Goal: Transaction & Acquisition: Purchase product/service

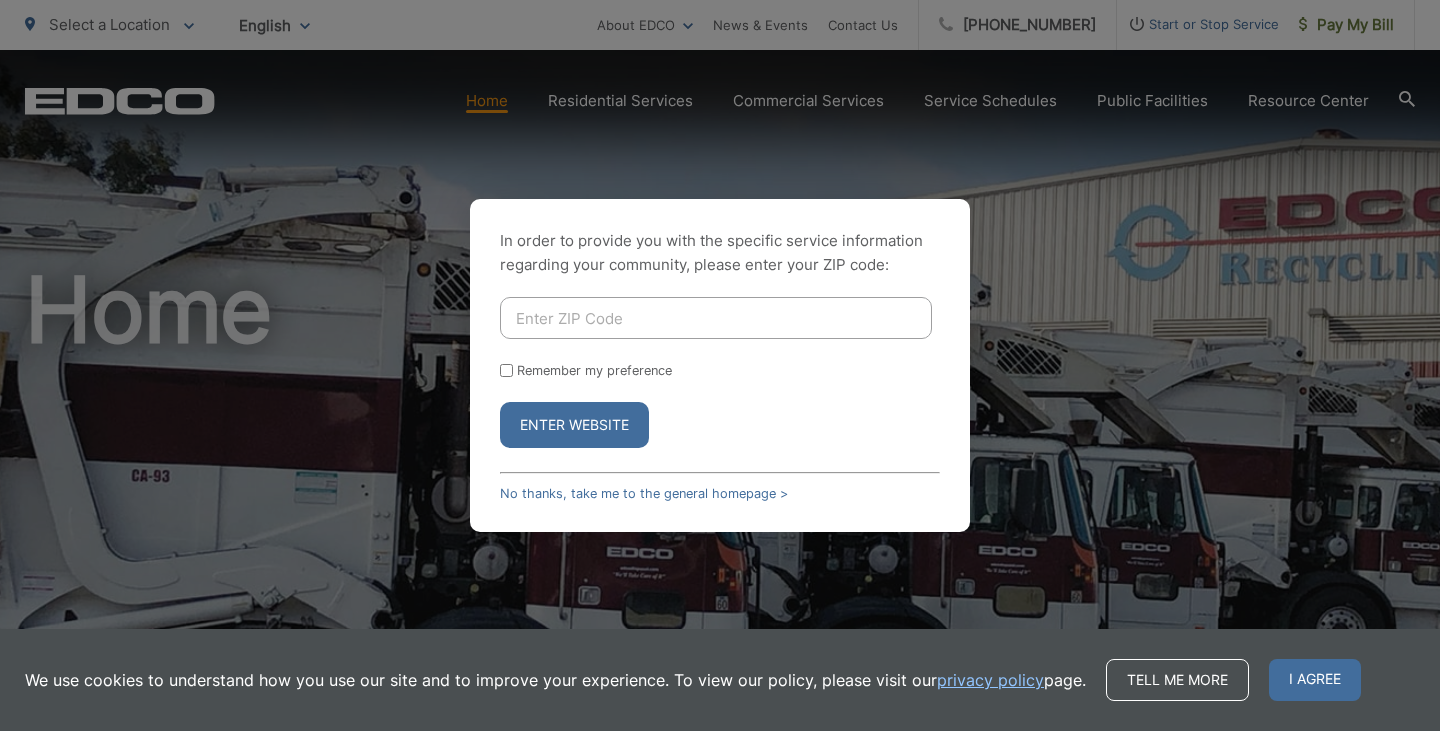
click at [672, 298] on input "Enter ZIP Code" at bounding box center [716, 318] width 432 height 42
type input "91941"
click at [618, 372] on label "Remember my preference" at bounding box center [594, 370] width 155 height 15
click at [513, 372] on input "Remember my preference" at bounding box center [506, 370] width 13 height 13
checkbox input "true"
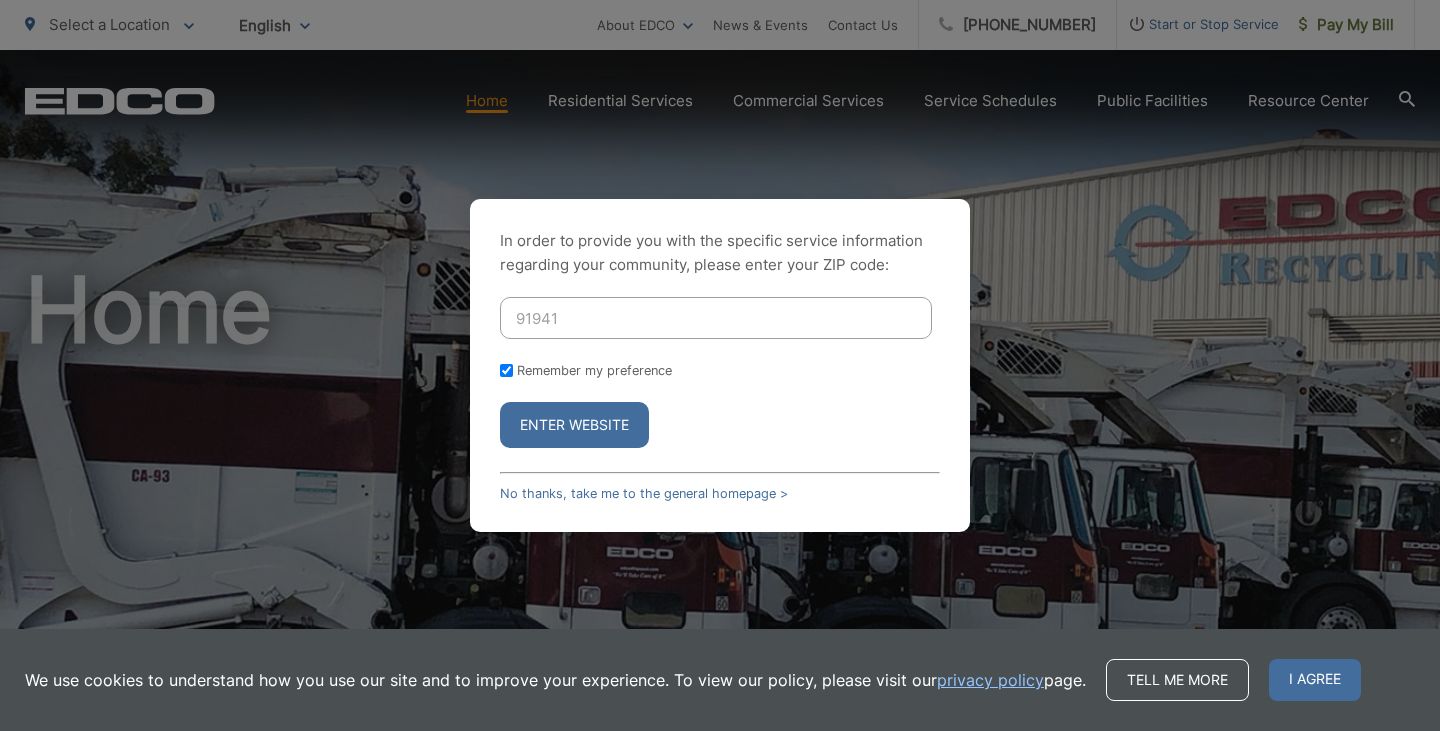
checkbox input "true"
click at [603, 416] on button "Enter Website" at bounding box center [574, 425] width 149 height 46
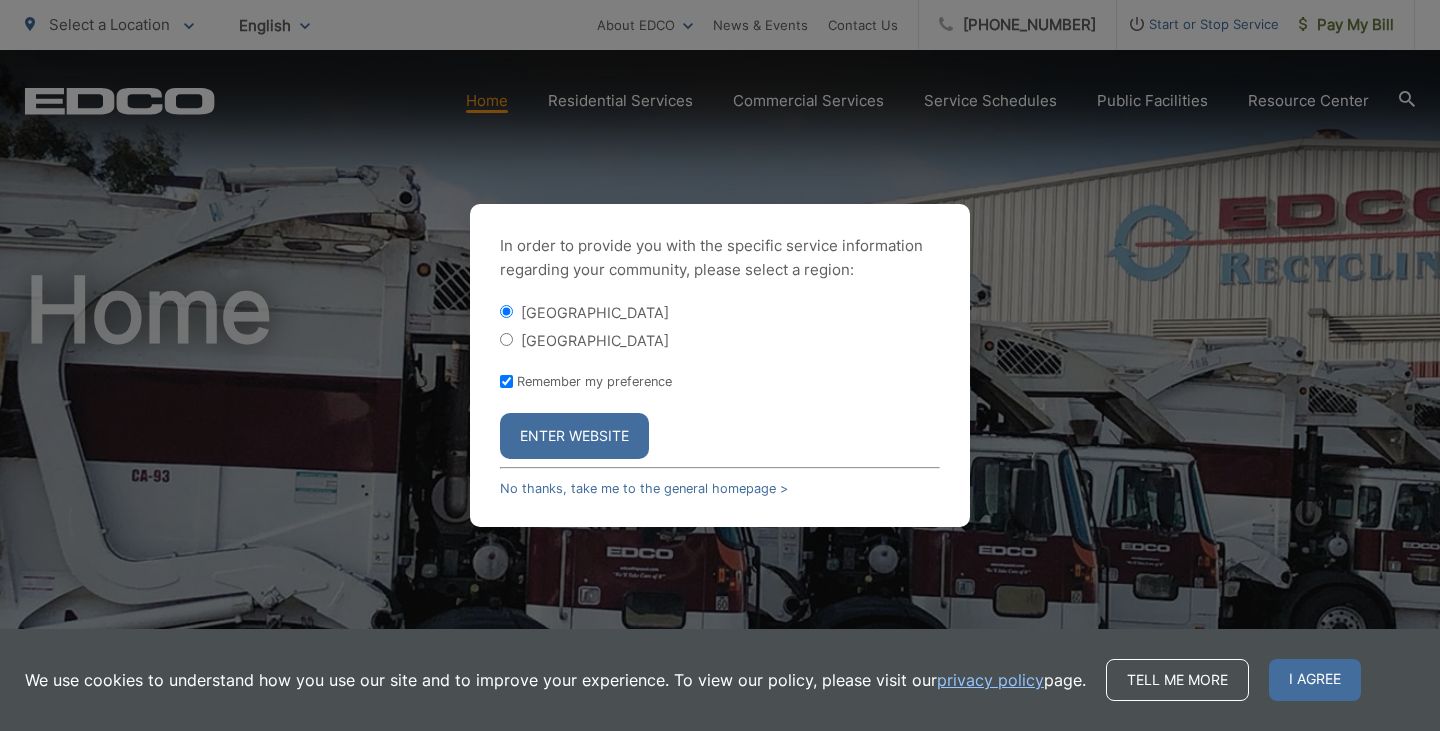
click at [568, 432] on button "Enter Website" at bounding box center [574, 436] width 149 height 46
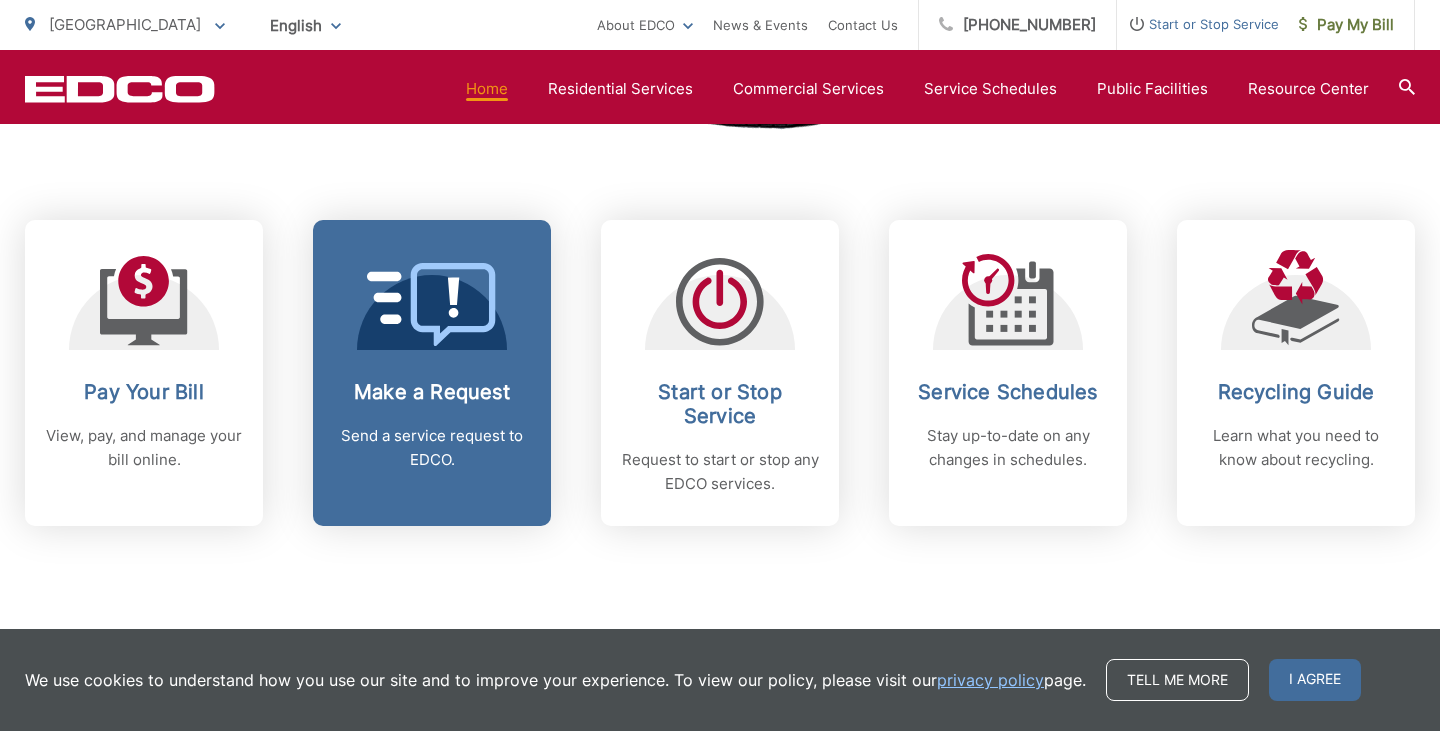
scroll to position [770, 0]
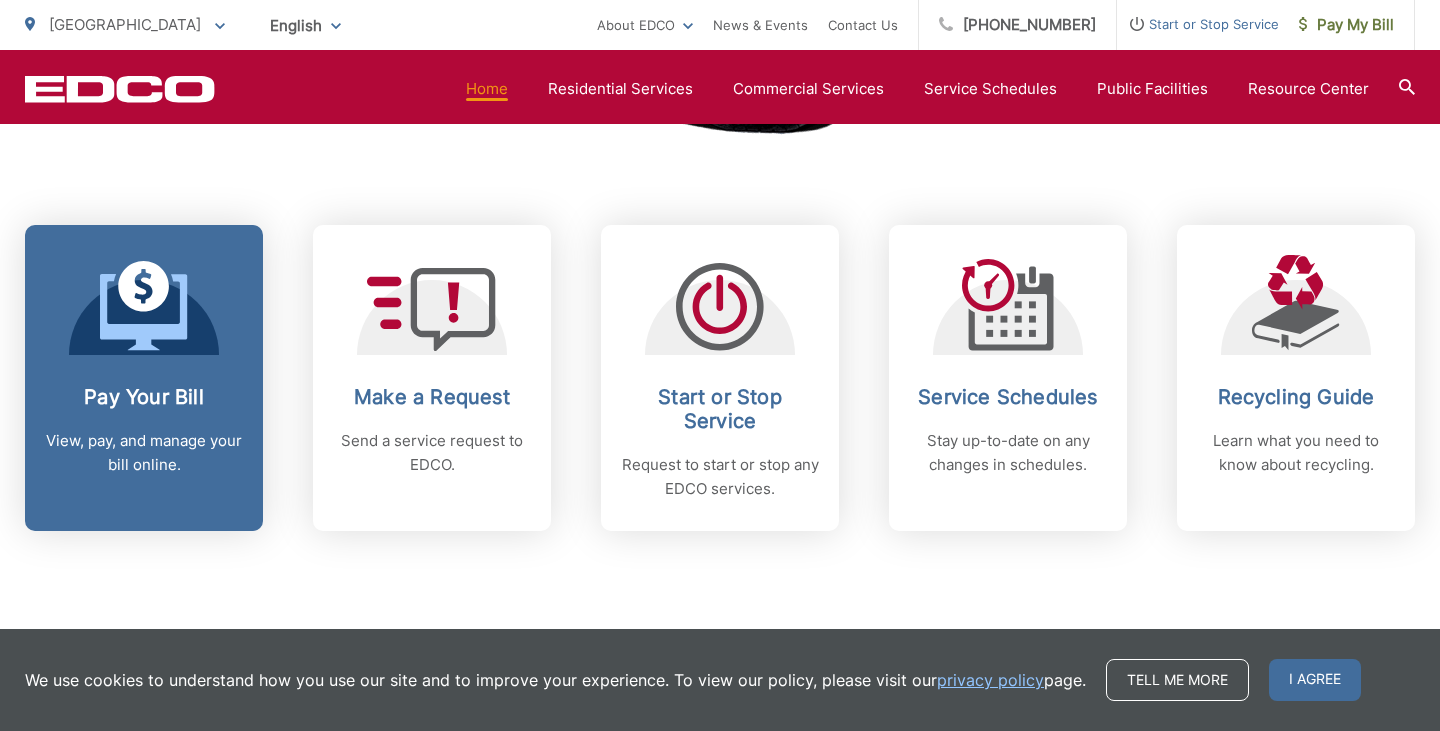
click at [141, 333] on icon at bounding box center [143, 312] width 87 height 76
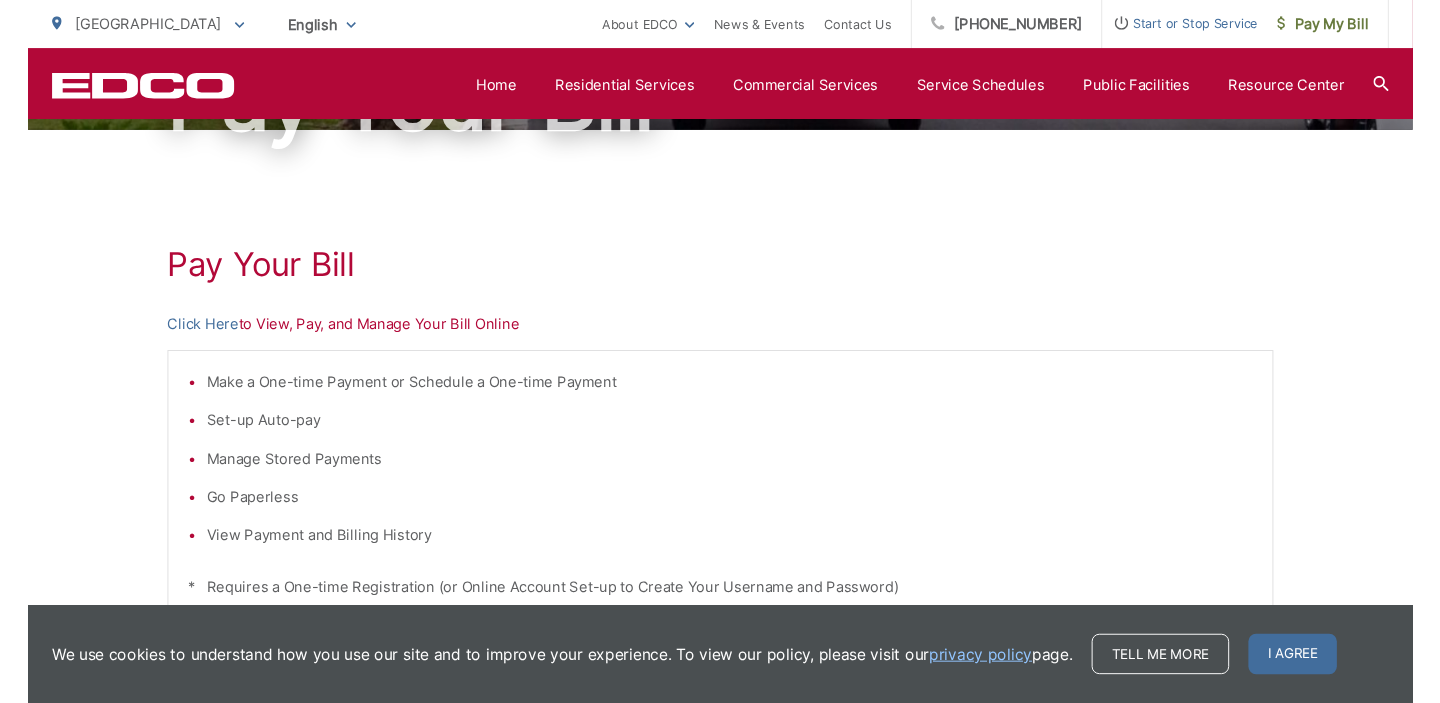
scroll to position [307, 0]
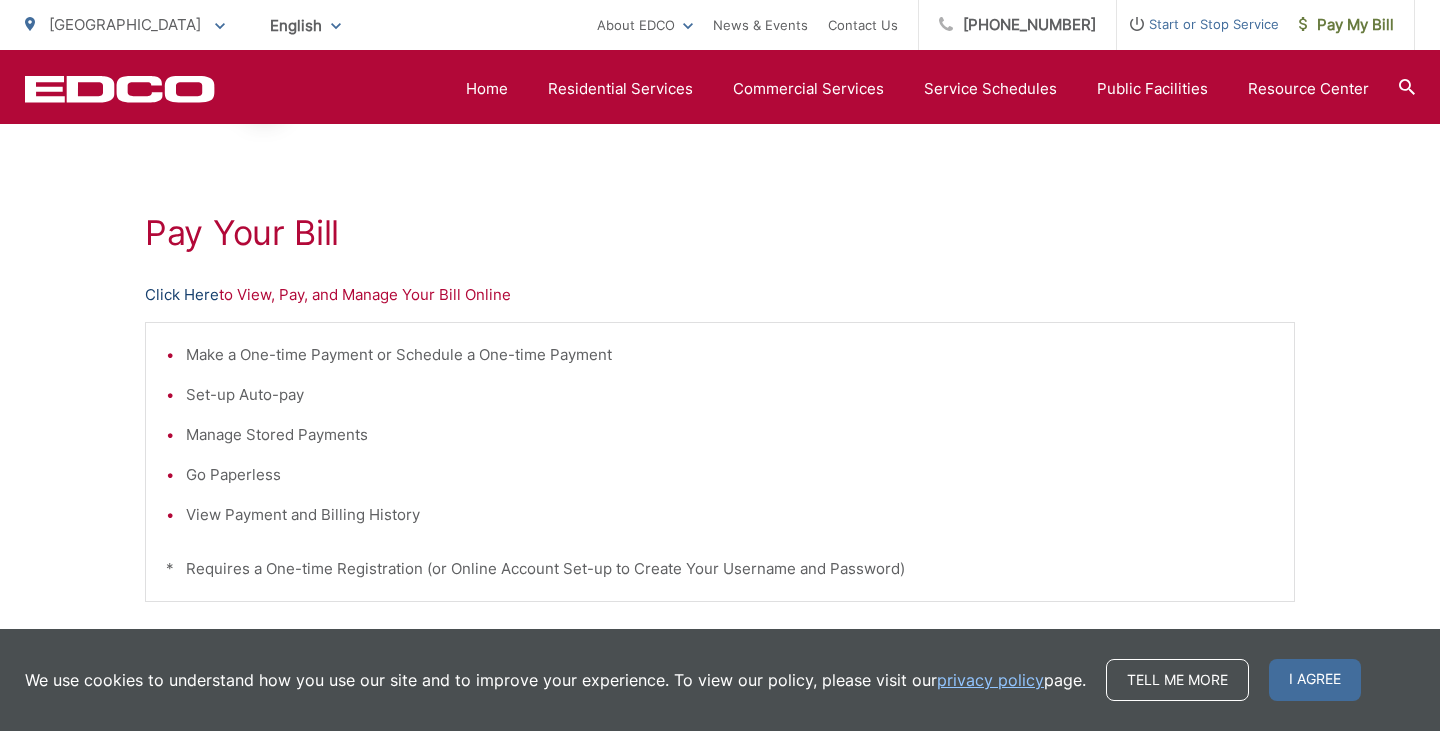
click at [189, 301] on link "Click Here" at bounding box center [182, 295] width 74 height 24
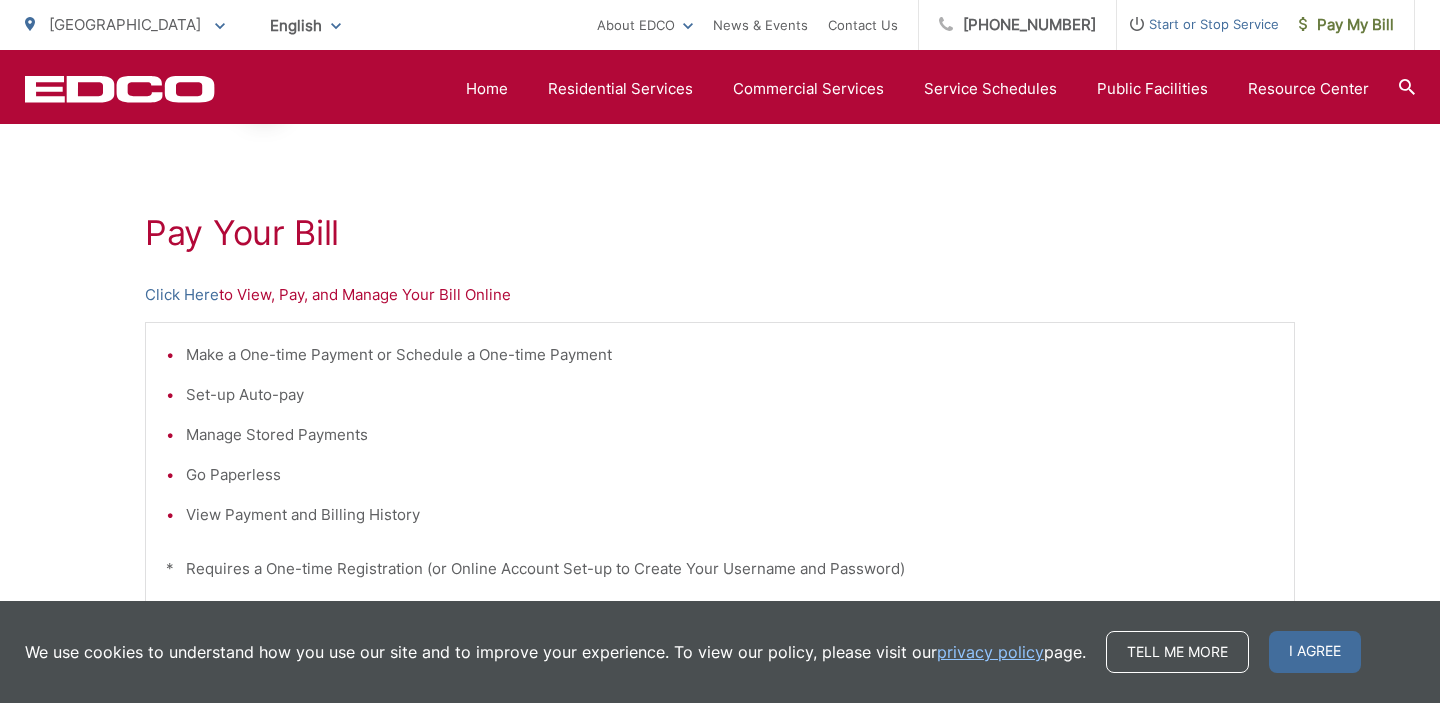
click at [538, 236] on h1 "Pay Your Bill" at bounding box center [720, 233] width 1150 height 40
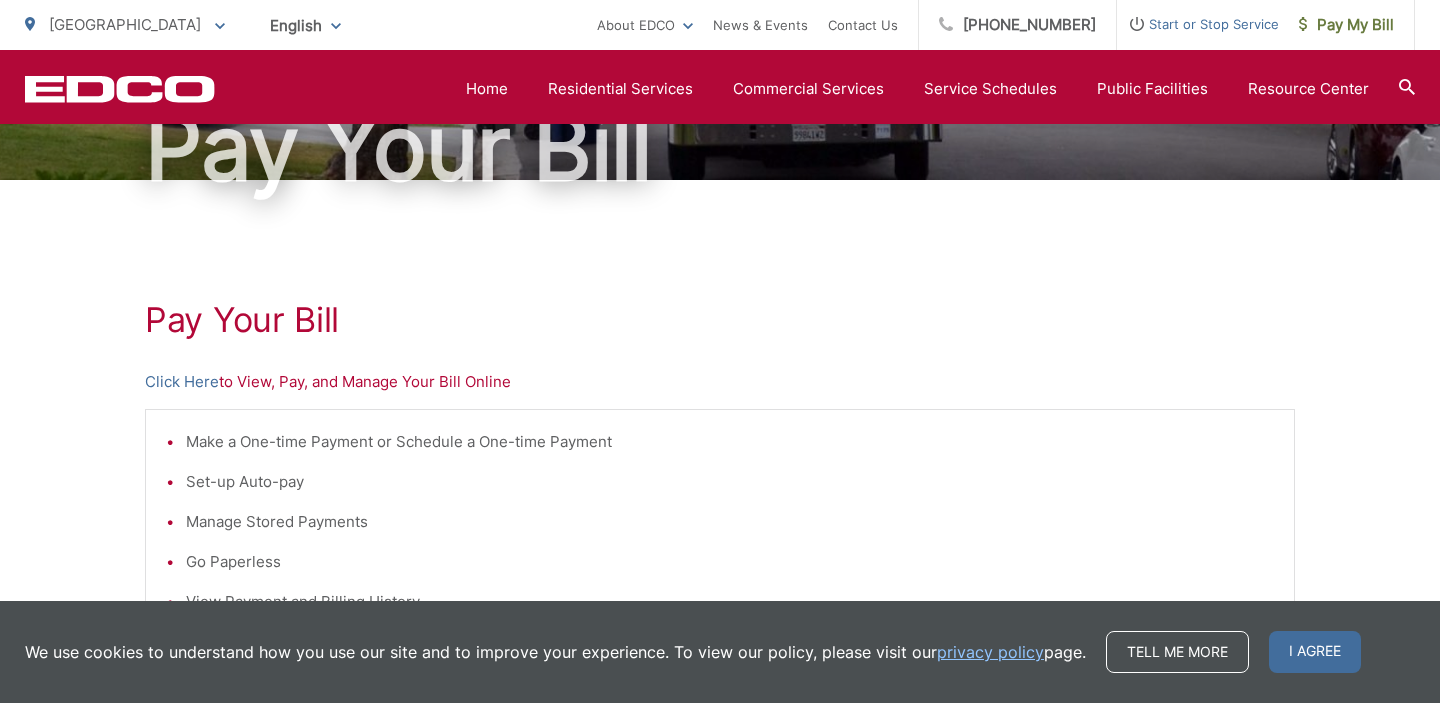
scroll to position [220, 0]
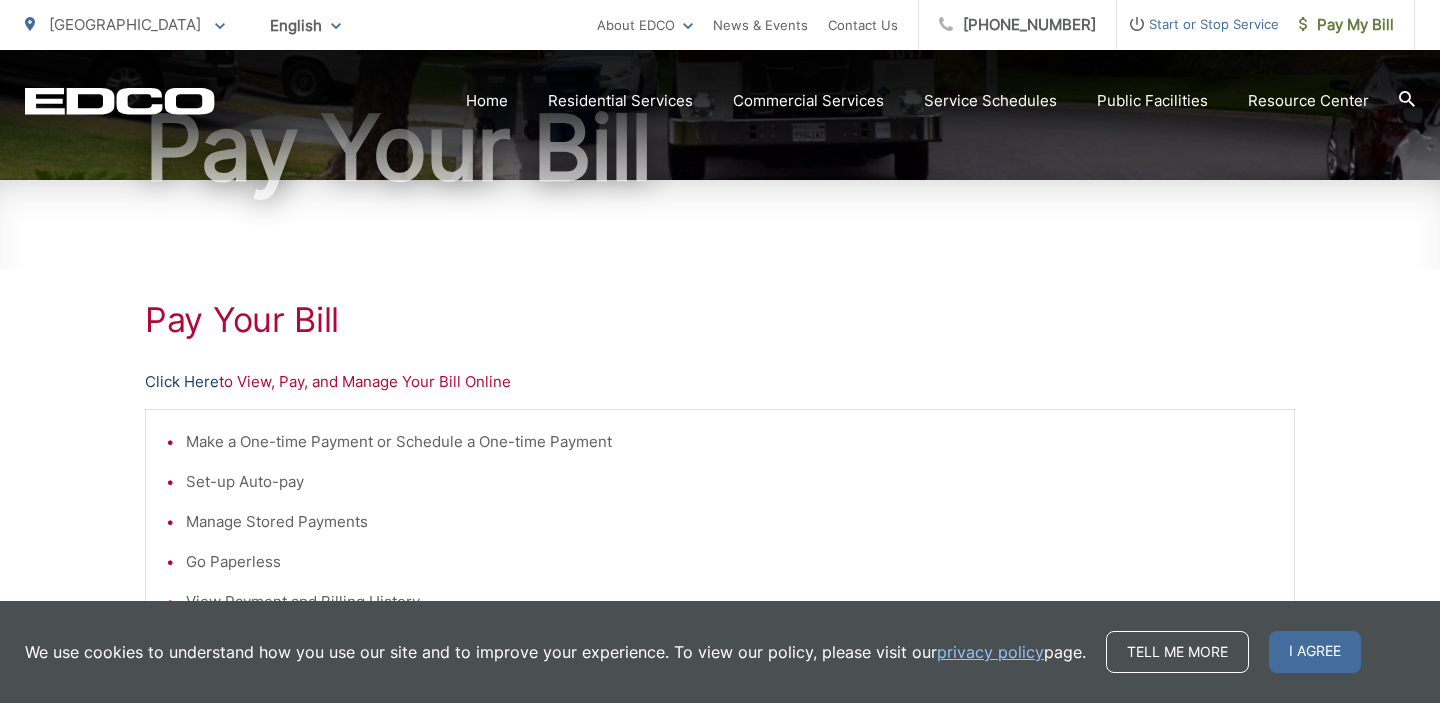
click at [203, 387] on link "Click Here" at bounding box center [182, 382] width 74 height 24
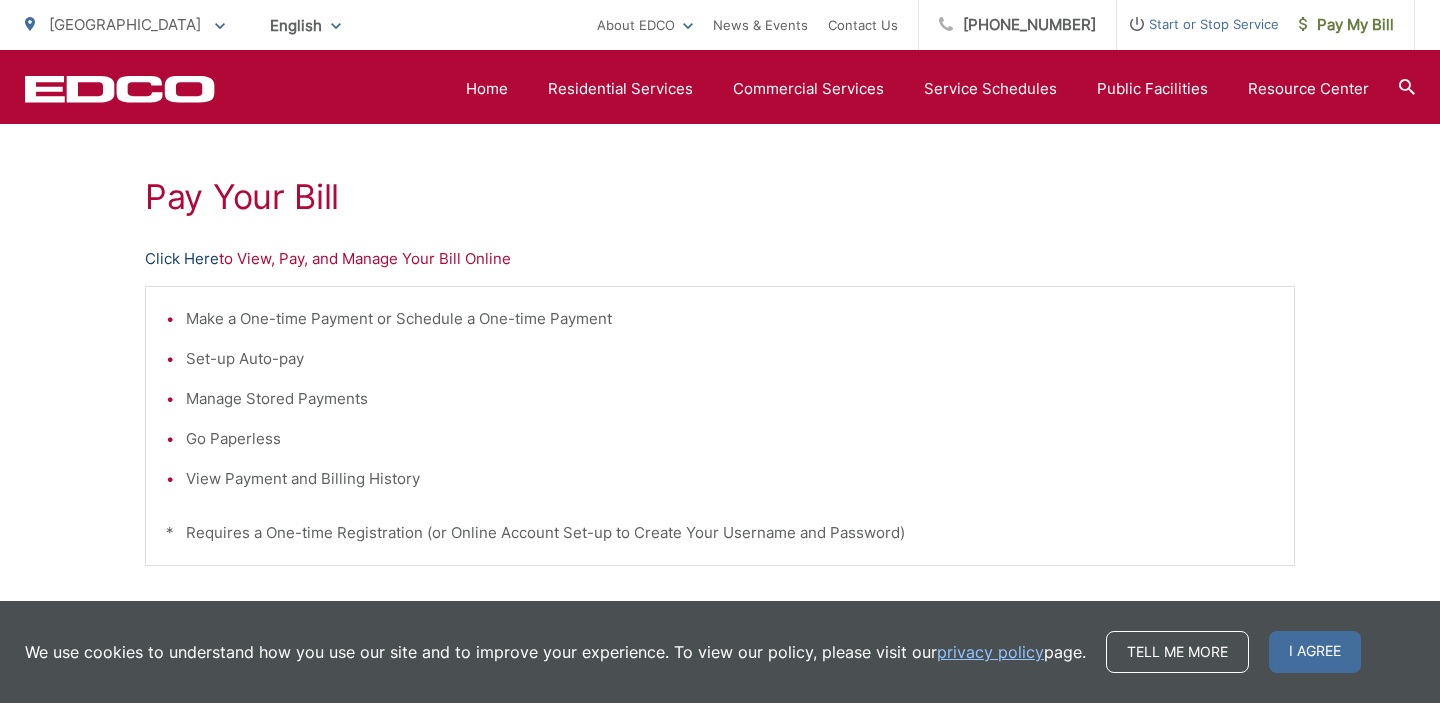
click at [193, 266] on link "Click Here" at bounding box center [182, 259] width 74 height 24
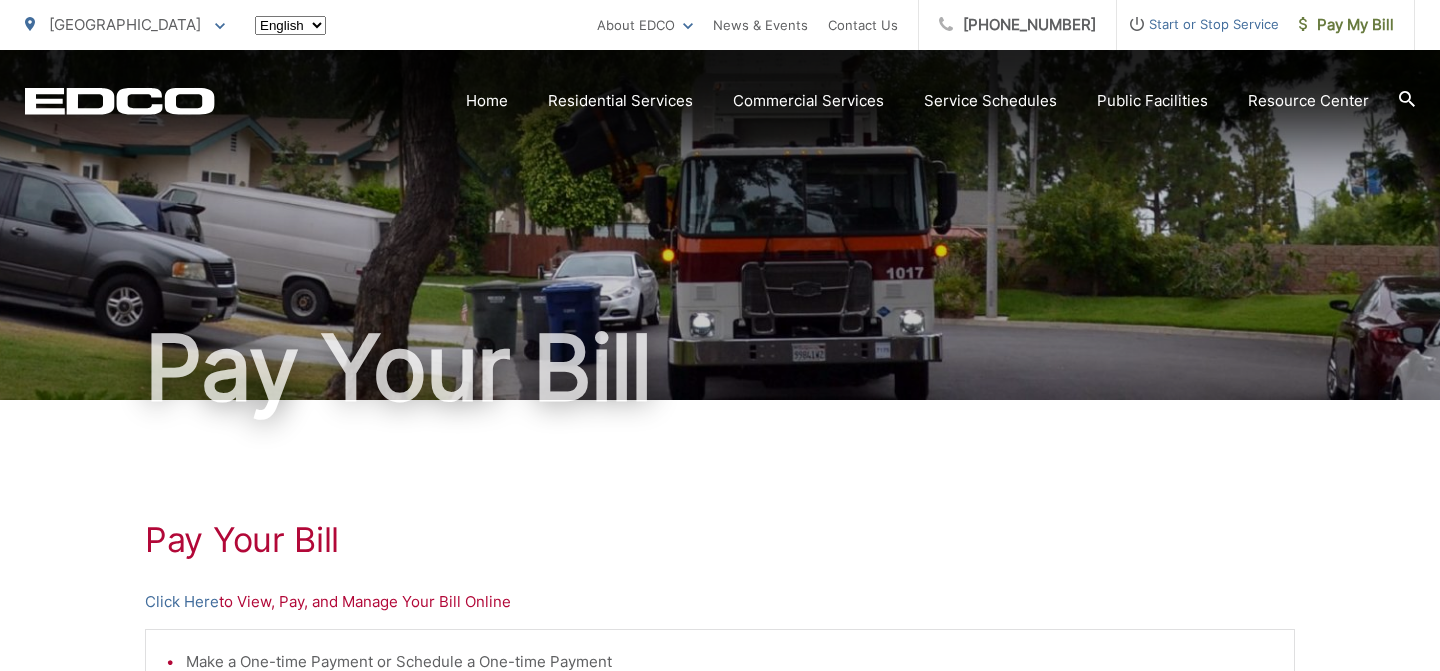
scroll to position [343, 0]
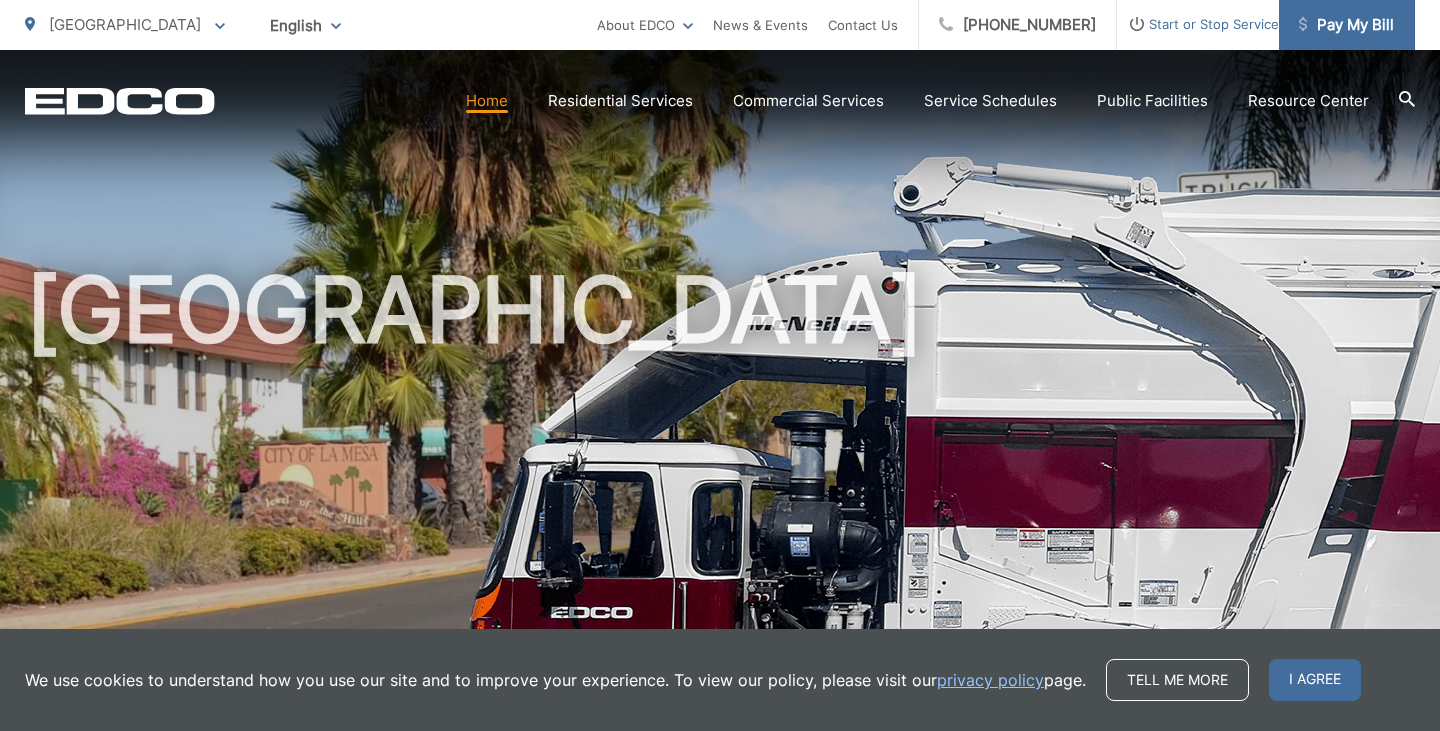
click at [1382, 33] on span "Pay My Bill" at bounding box center [1346, 25] width 95 height 24
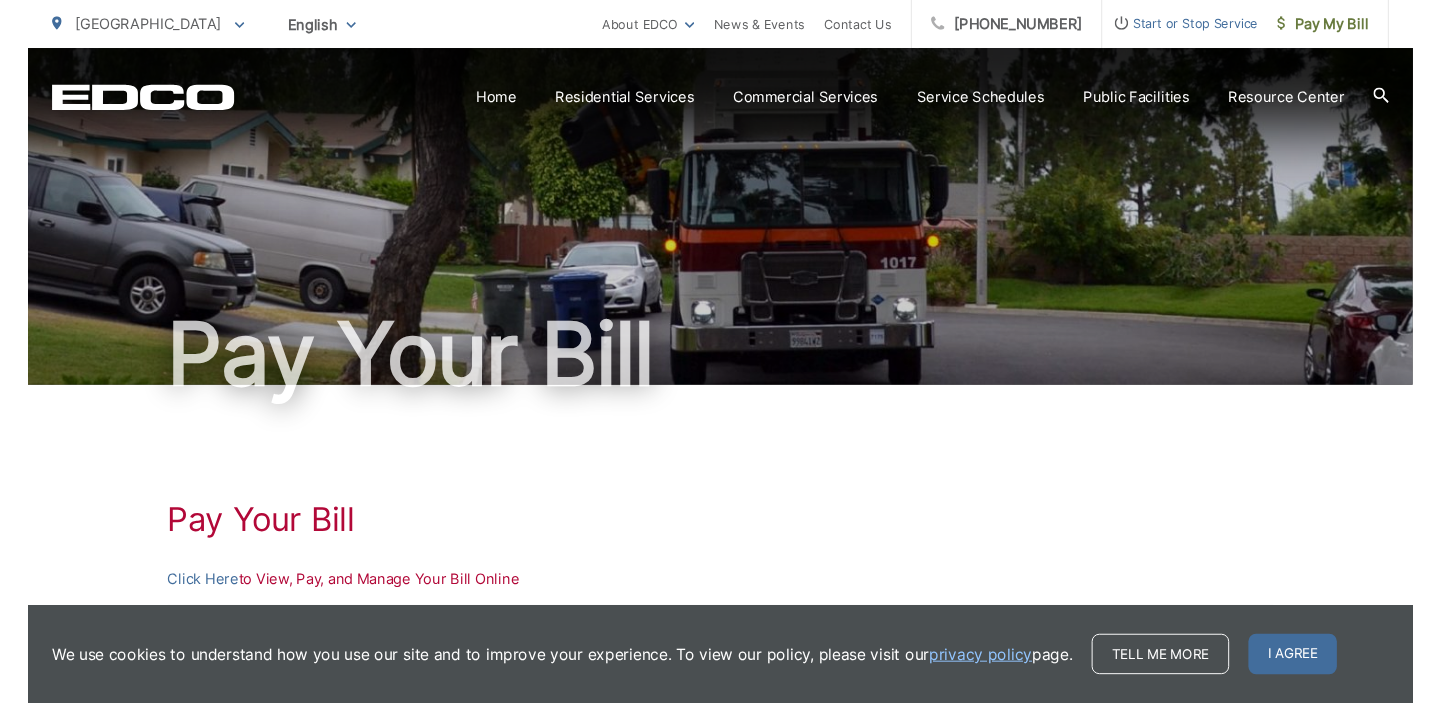
scroll to position [145, 0]
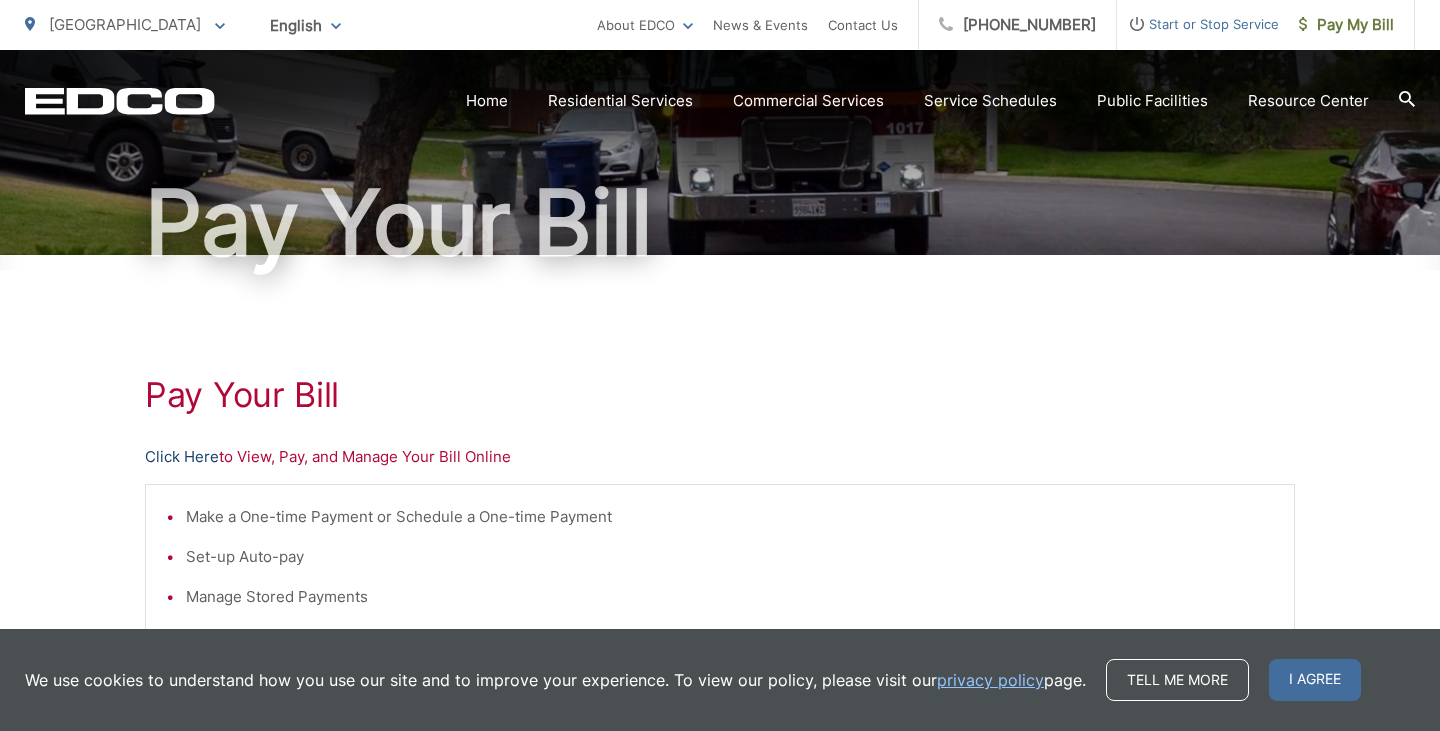
click at [185, 461] on link "Click Here" at bounding box center [182, 457] width 74 height 24
